Goal: Information Seeking & Learning: Check status

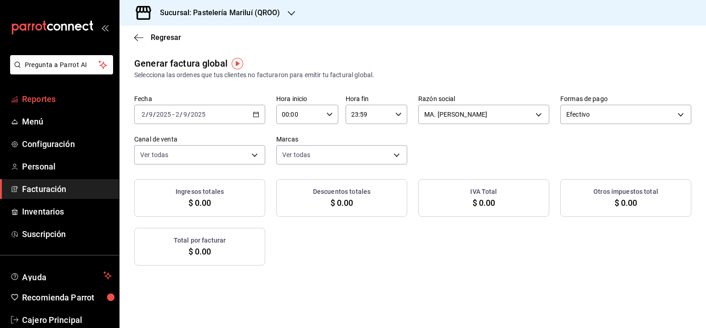
click at [39, 101] on span "Reportes" at bounding box center [67, 99] width 90 height 12
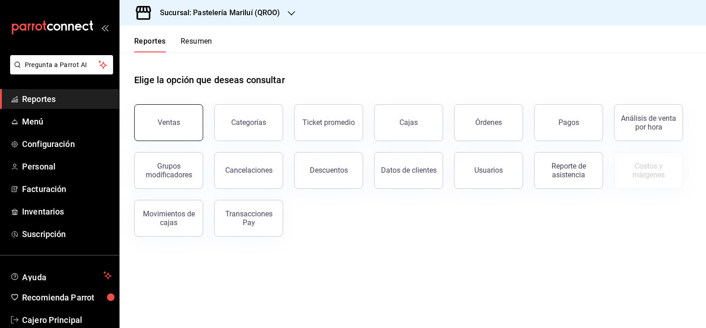
click at [183, 130] on button "Ventas" at bounding box center [168, 122] width 69 height 37
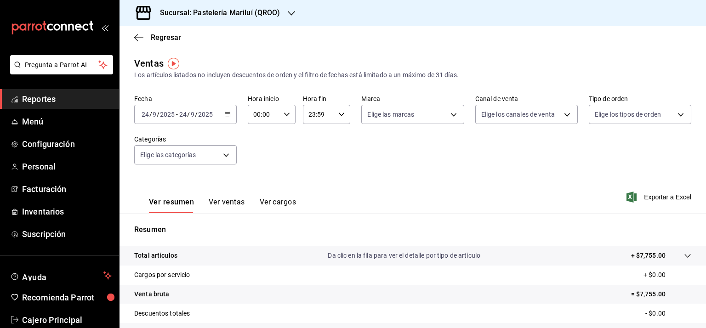
click at [229, 114] on icon "button" at bounding box center [227, 114] width 6 height 6
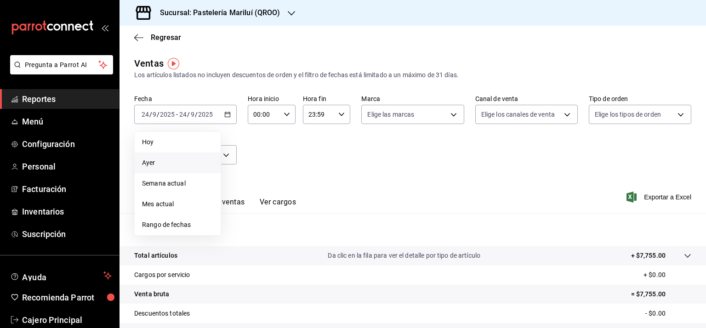
click at [150, 160] on span "Ayer" at bounding box center [177, 163] width 71 height 10
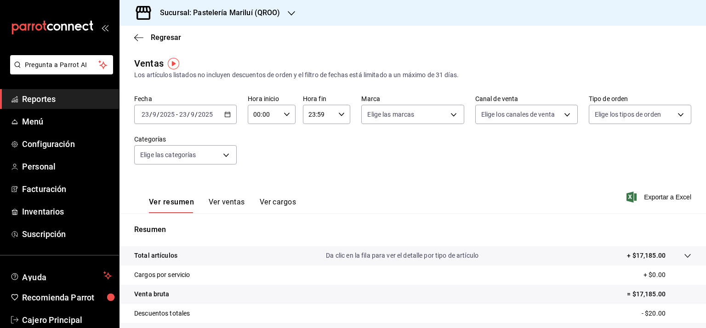
click at [230, 10] on h3 "Sucursal: Pastelería Mariluí (QROO)" at bounding box center [217, 12] width 128 height 11
click at [186, 41] on span "Pastelería Mariluí (QROO)" at bounding box center [164, 40] width 74 height 10
click at [244, 9] on h3 "Sucursal: Pastelería Mariluí (QROO)" at bounding box center [217, 12] width 128 height 11
click at [222, 57] on span "Pastelerías Canela de Mariluí (QROO)" at bounding box center [181, 61] width 108 height 10
click at [136, 37] on icon "button" at bounding box center [138, 37] width 9 height 0
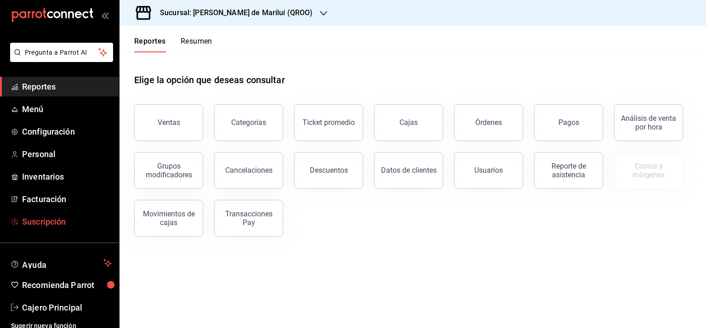
scroll to position [18, 0]
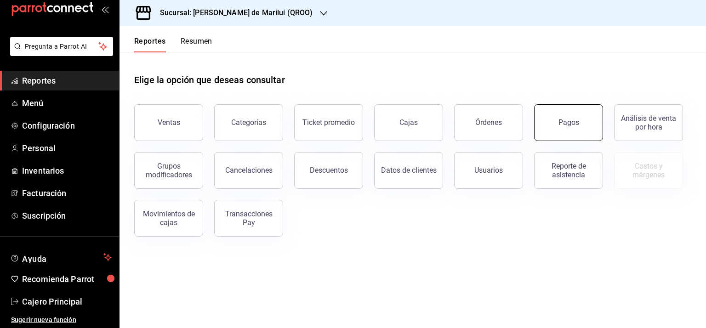
click at [573, 125] on div "Pagos" at bounding box center [568, 122] width 21 height 9
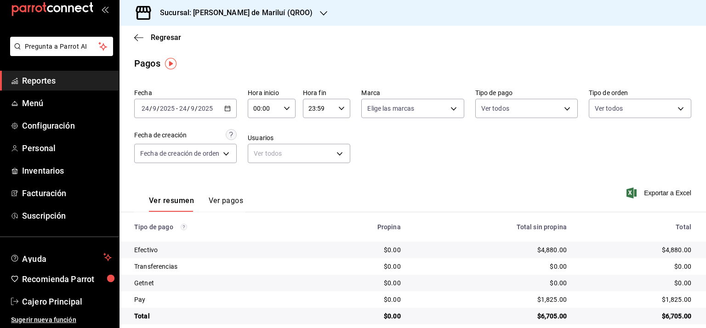
click at [231, 107] on icon "button" at bounding box center [227, 108] width 6 height 6
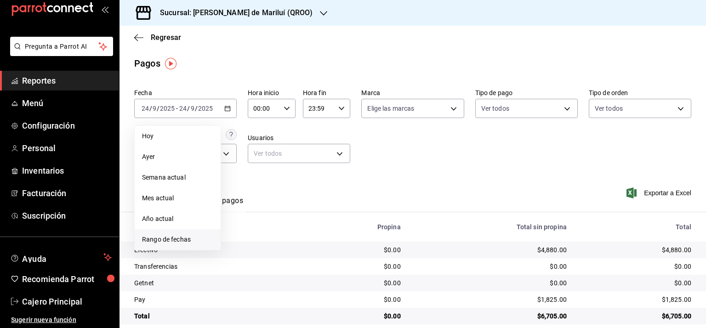
click at [165, 239] on span "Rango de fechas" at bounding box center [177, 240] width 71 height 10
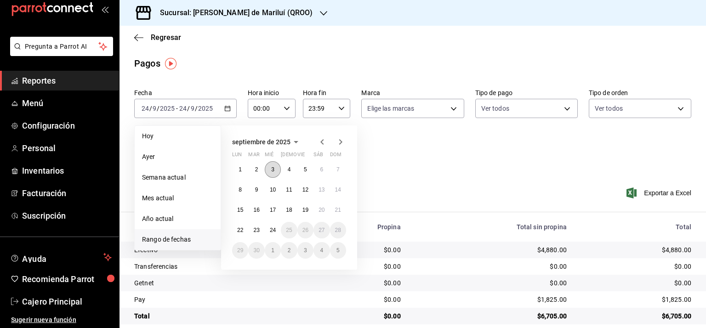
click at [271, 170] on abbr "3" at bounding box center [272, 169] width 3 height 6
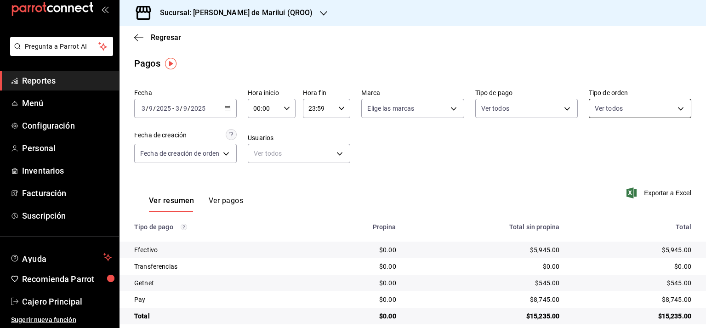
click at [631, 104] on body "Pregunta a Parrot AI Reportes Menú Configuración Personal Inventarios Facturaci…" at bounding box center [353, 164] width 706 height 328
click at [631, 104] on div at bounding box center [353, 164] width 706 height 328
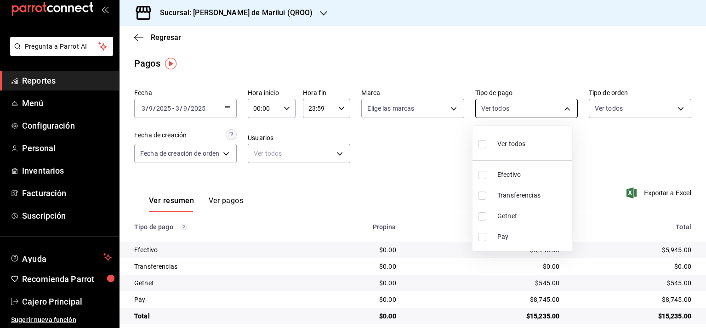
click at [494, 108] on body "Pregunta a Parrot AI Reportes Menú Configuración Personal Inventarios Facturaci…" at bounding box center [353, 164] width 706 height 328
click at [516, 177] on span "Efectivo" at bounding box center [532, 175] width 71 height 10
type input "975c02d8-8fa1-4562-8bc5-555b6df8b6cb"
checkbox input "true"
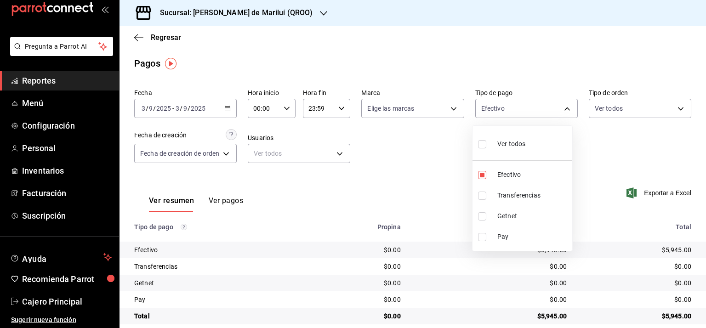
click at [397, 181] on div at bounding box center [353, 164] width 706 height 328
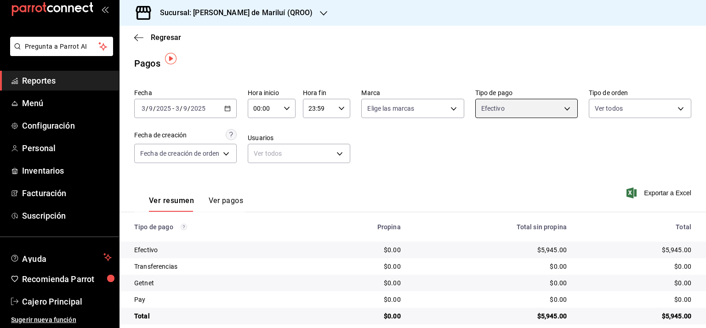
scroll to position [11, 0]
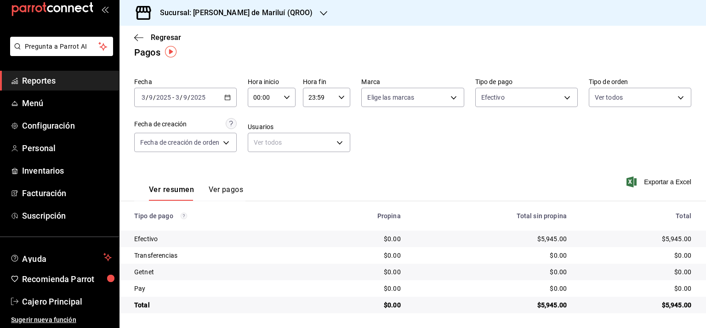
click at [226, 97] on \(Stroke\) "button" at bounding box center [228, 97] width 6 height 5
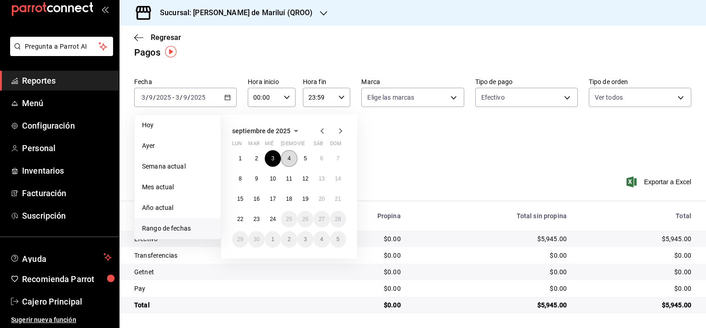
click at [288, 156] on abbr "4" at bounding box center [289, 158] width 3 height 6
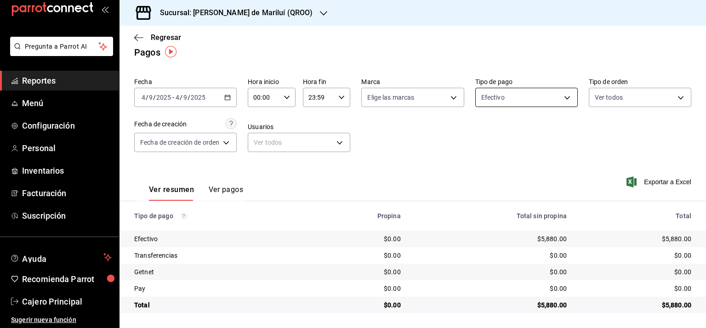
click at [511, 99] on body "Pregunta a Parrot AI Reportes Menú Configuración Personal Inventarios Facturaci…" at bounding box center [353, 164] width 706 height 328
click at [508, 132] on span "Ver todos" at bounding box center [511, 133] width 28 height 10
type input "975c02d8-8fa1-4562-8bc5-555b6df8b6cb,7dc2964e-c6fd-49eb-8657-939a6ced7ac9,d1546…"
checkbox input "true"
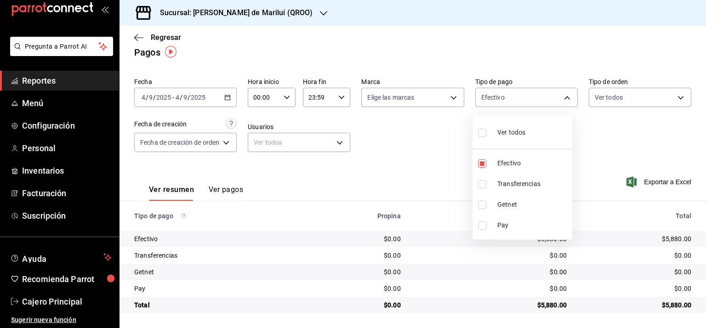
checkbox input "true"
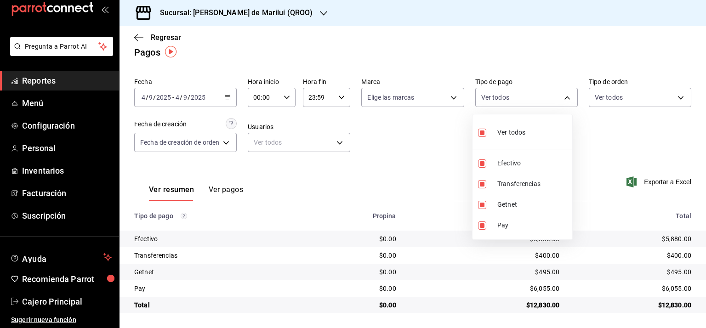
click at [388, 143] on div at bounding box center [353, 164] width 706 height 328
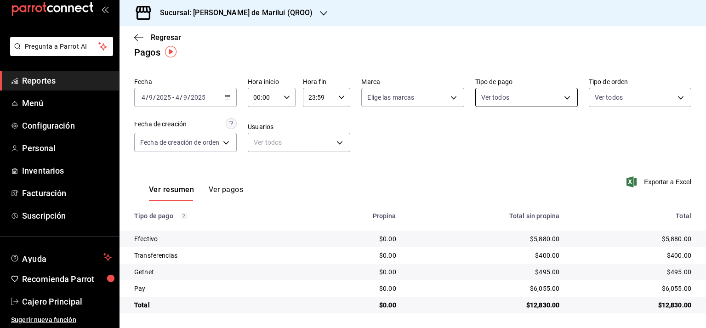
click at [494, 100] on body "Pregunta a Parrot AI Reportes Menú Configuración Personal Inventarios Facturaci…" at bounding box center [353, 164] width 706 height 328
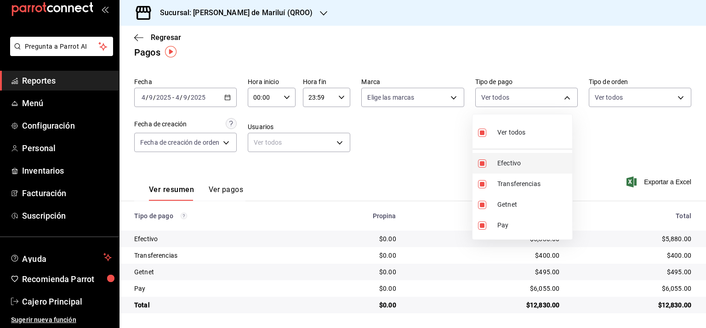
click at [505, 168] on li "Efectivo" at bounding box center [522, 163] width 100 height 21
type input "7dc2964e-c6fd-49eb-8657-939a6ced7ac9,d15468f9-9fb2-4aeb-b425-78bb3071b47b,5edf2…"
checkbox input "false"
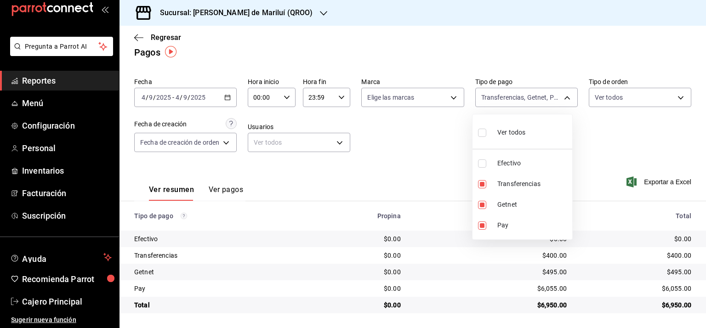
click at [429, 155] on div at bounding box center [353, 164] width 706 height 328
click at [536, 95] on body "Pregunta a Parrot AI Reportes Menú Configuración Personal Inventarios Facturaci…" at bounding box center [353, 164] width 706 height 328
click at [518, 160] on span "Efectivo" at bounding box center [532, 164] width 71 height 10
type input "7dc2964e-c6fd-49eb-8657-939a6ced7ac9,d15468f9-9fb2-4aeb-b425-78bb3071b47b,5edf2…"
checkbox input "true"
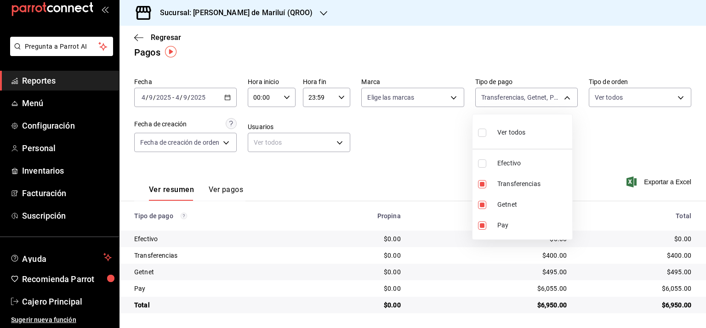
checkbox input "true"
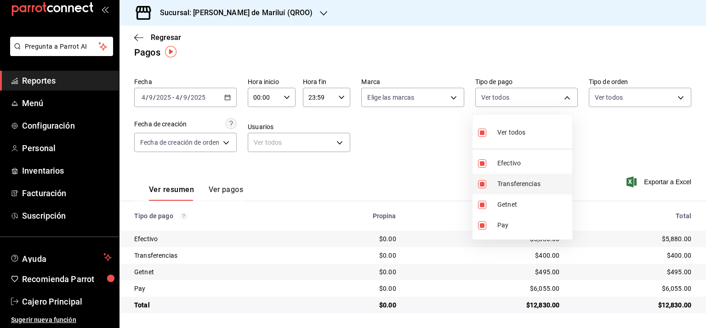
click at [509, 185] on span "Transferencias" at bounding box center [532, 184] width 71 height 10
type input "d15468f9-9fb2-4aeb-b425-78bb3071b47b,5edf20dc-e8ab-4b07-9786-a35c61e62d3f,975c0…"
checkbox input "false"
click at [505, 204] on span "Getnet" at bounding box center [532, 205] width 71 height 10
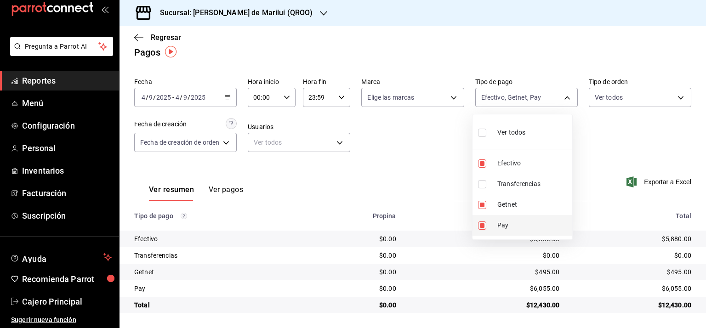
type input "5edf20dc-e8ab-4b07-9786-a35c61e62d3f,975c02d8-8fa1-4562-8bc5-555b6df8b6cb"
checkbox input "false"
click at [497, 228] on span "Pay" at bounding box center [532, 226] width 71 height 10
type input "975c02d8-8fa1-4562-8bc5-555b6df8b6cb"
checkbox input "false"
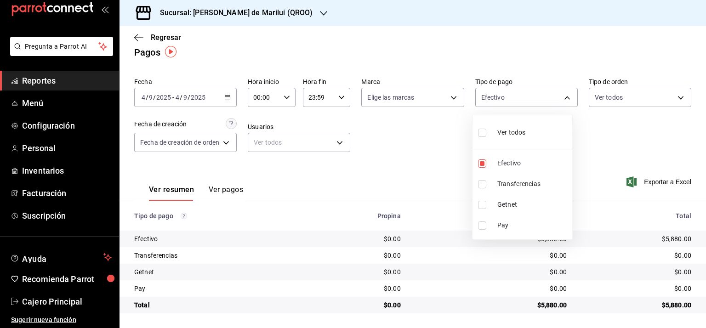
click at [382, 157] on div at bounding box center [353, 164] width 706 height 328
click at [228, 97] on icon "button" at bounding box center [227, 97] width 6 height 6
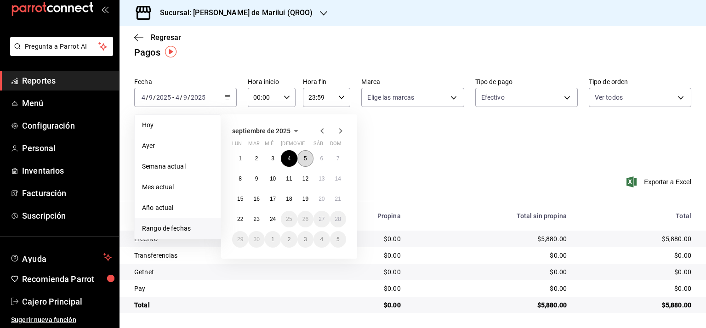
click at [306, 160] on abbr "5" at bounding box center [305, 158] width 3 height 6
click at [306, 159] on abbr "5" at bounding box center [305, 158] width 3 height 6
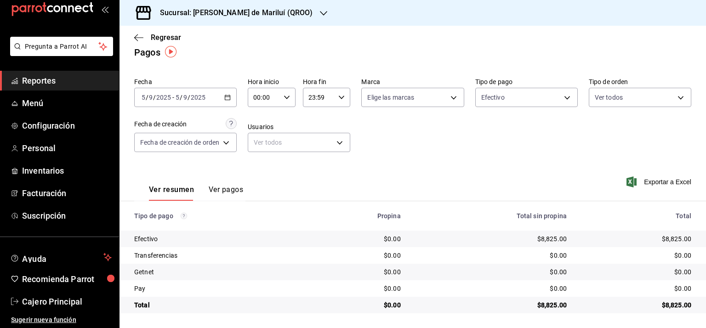
click at [442, 161] on div "Fecha [DATE] [DATE] - [DATE] [DATE] Hora inicio 00:00 Hora inicio Hora fin 23:5…" at bounding box center [412, 118] width 557 height 89
click at [312, 55] on div "Pagos" at bounding box center [412, 52] width 586 height 14
